Goal: Task Accomplishment & Management: Manage account settings

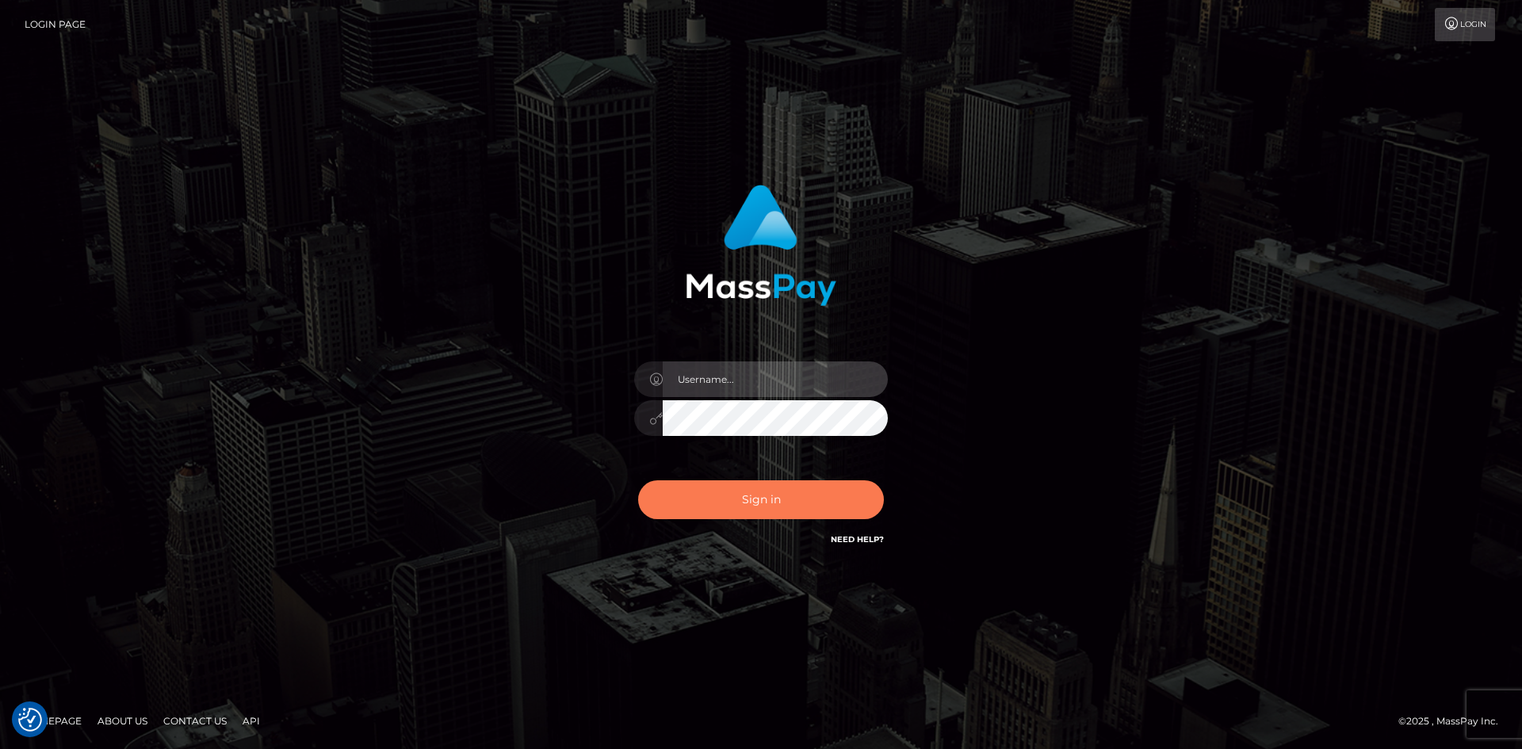
type input "hello.feetfinder"
click at [770, 497] on button "Sign in" at bounding box center [761, 499] width 246 height 39
type input "hello.feetfinder"
click at [742, 497] on button "Sign in" at bounding box center [761, 499] width 246 height 39
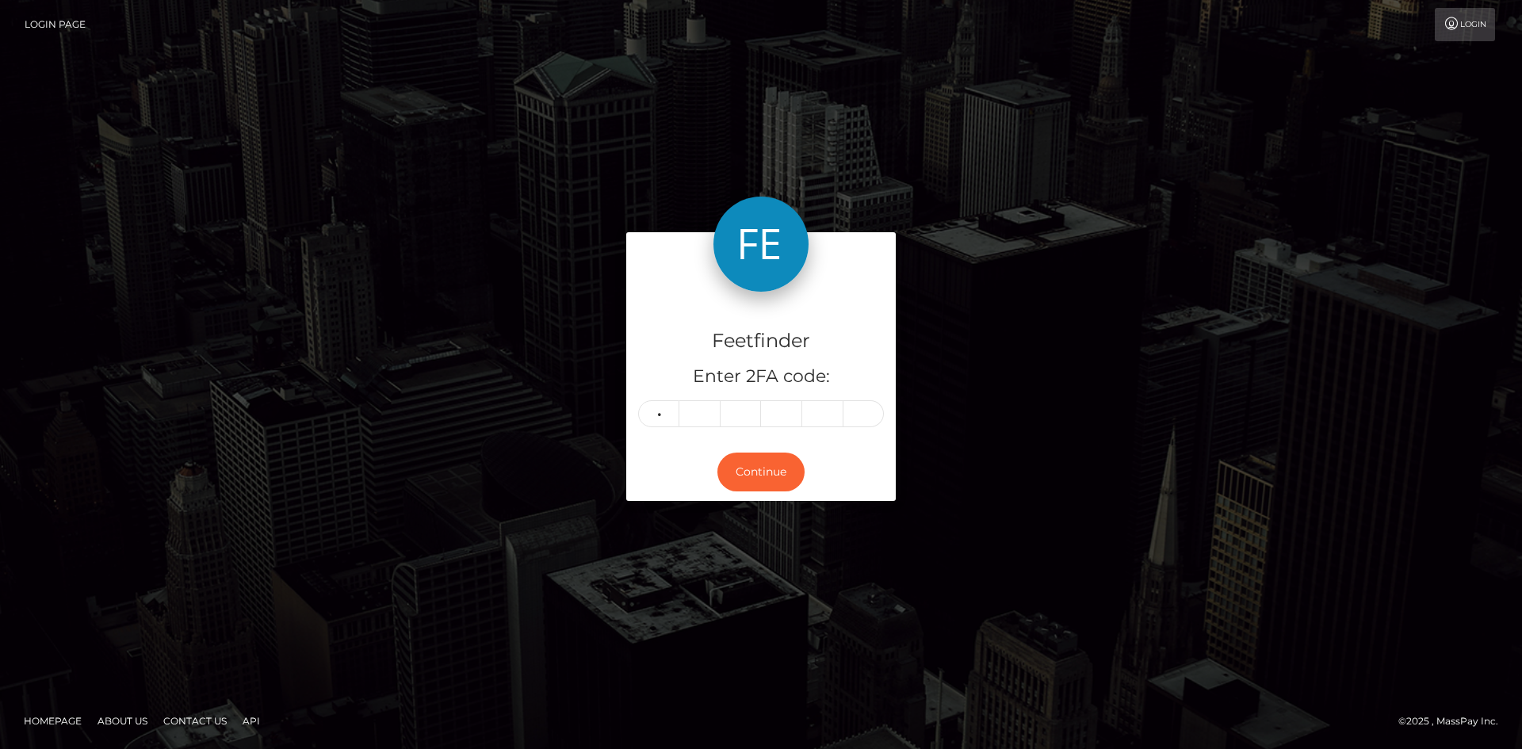
type input "8"
type input "5"
type input "1"
type input "5"
type input "4"
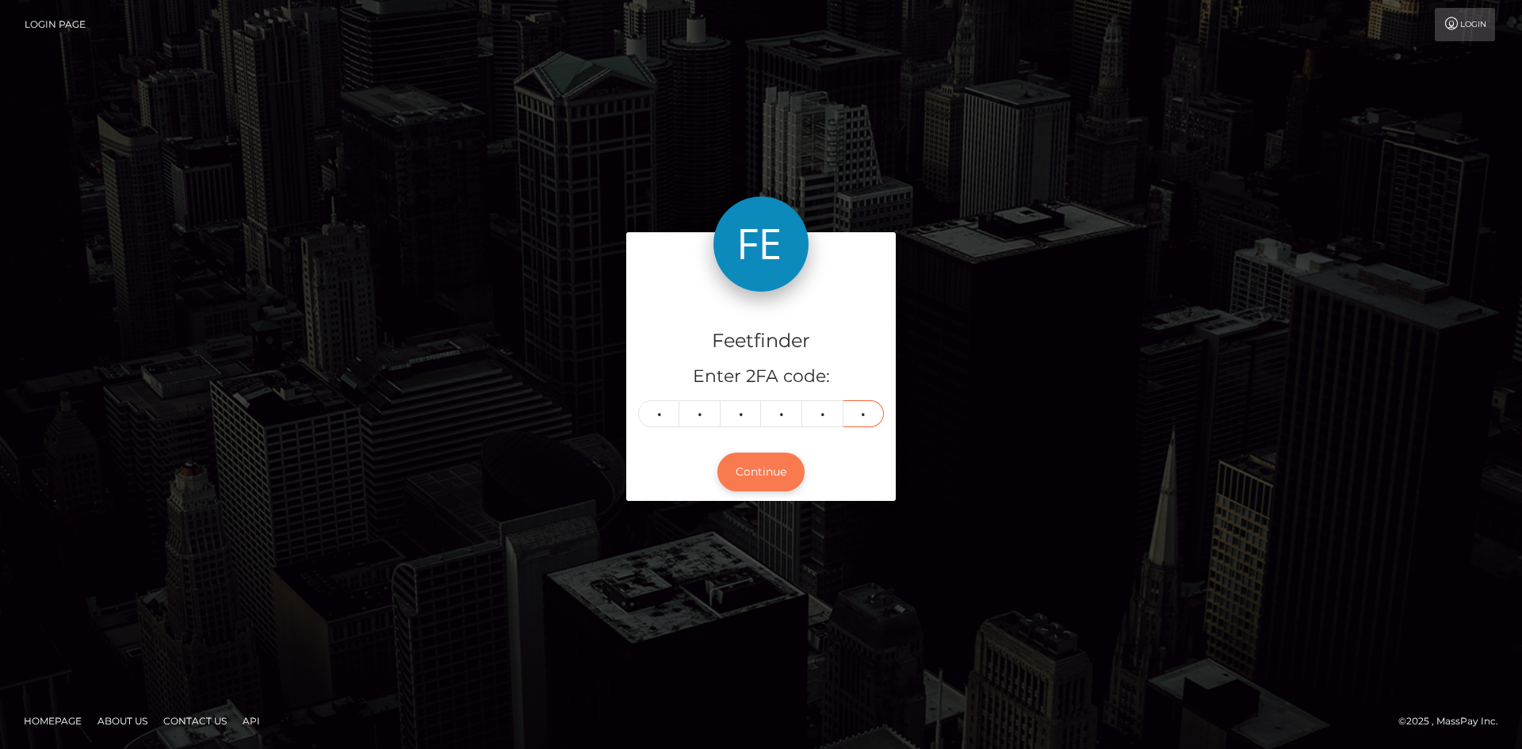
type input "4"
click at [748, 468] on button "Continue" at bounding box center [760, 472] width 87 height 39
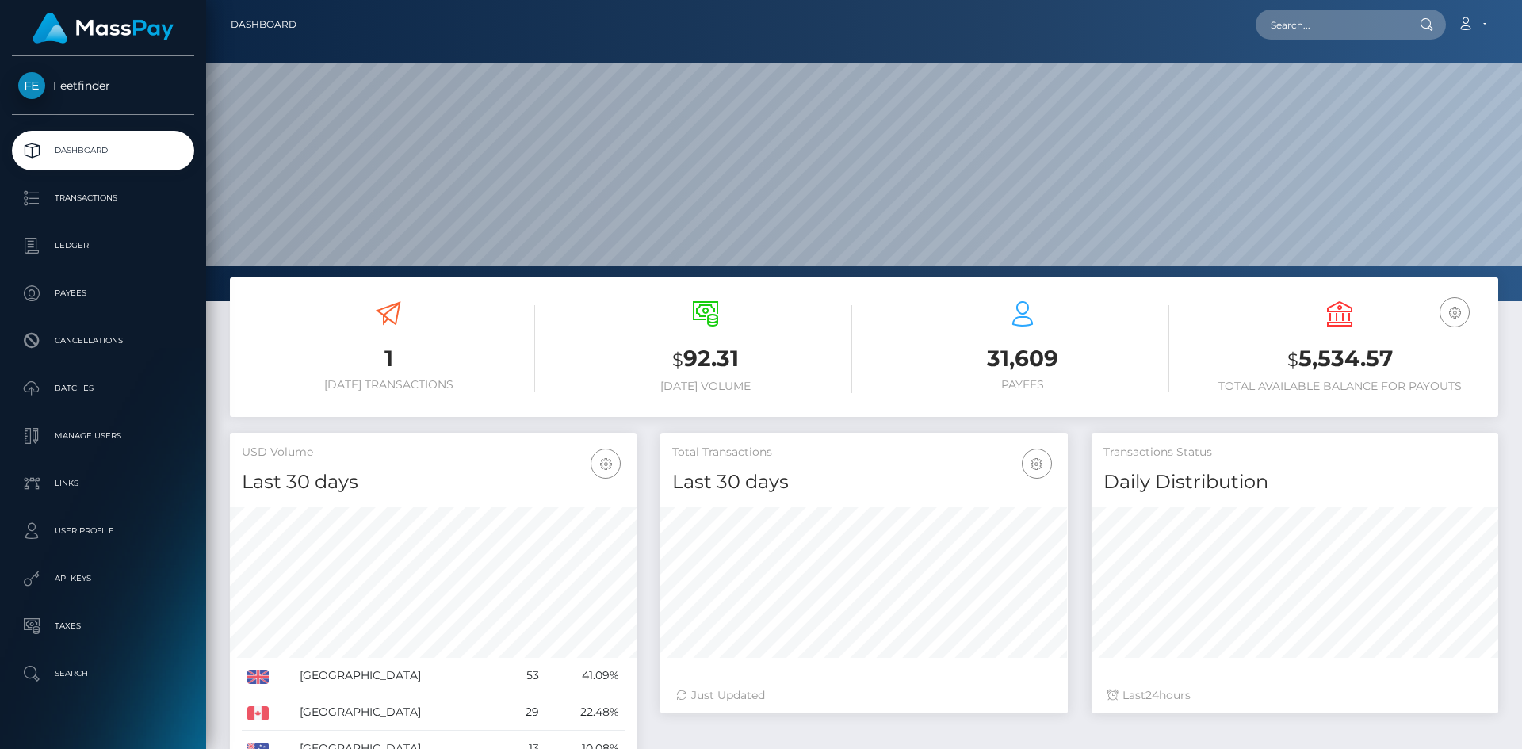
scroll to position [281, 407]
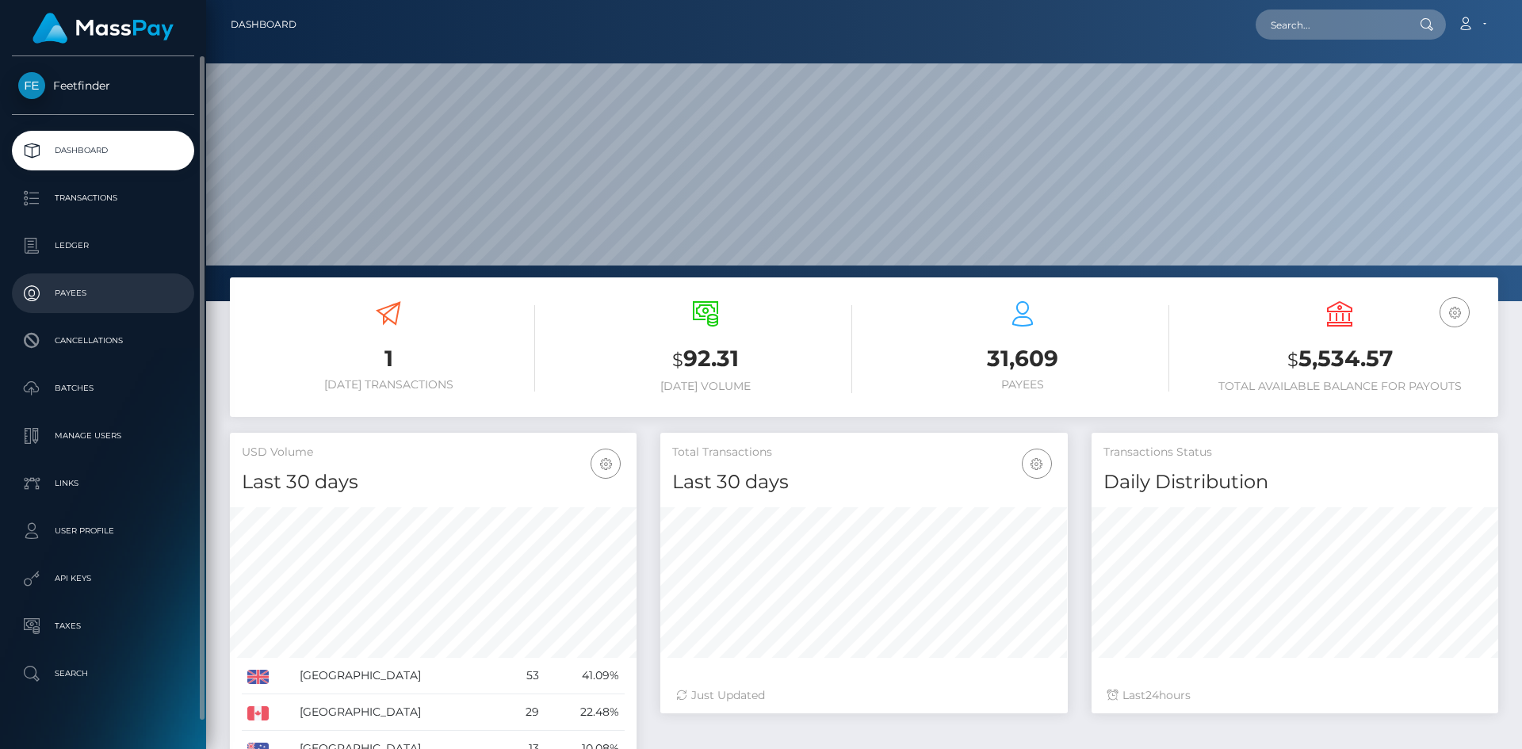
click at [88, 289] on p "Payees" at bounding box center [103, 293] width 170 height 24
